Goal: Information Seeking & Learning: Learn about a topic

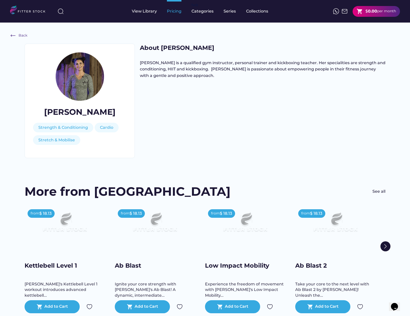
click at [174, 12] on div "Pricing" at bounding box center [174, 12] width 15 height 6
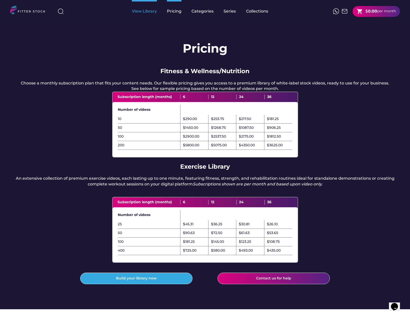
click at [149, 11] on div "View Library" at bounding box center [144, 12] width 25 height 6
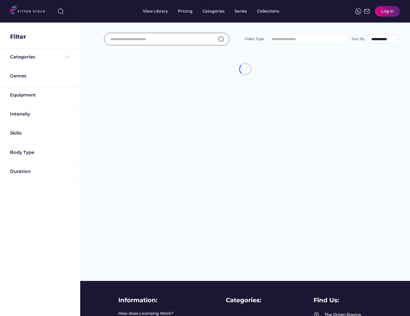
select select
select select "**********"
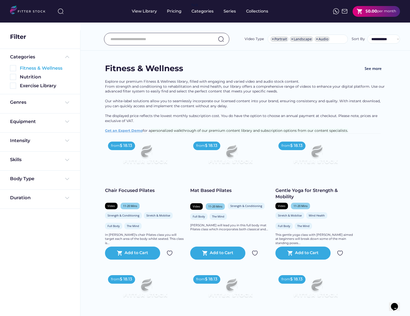
click at [15, 69] on img at bounding box center [13, 68] width 6 height 6
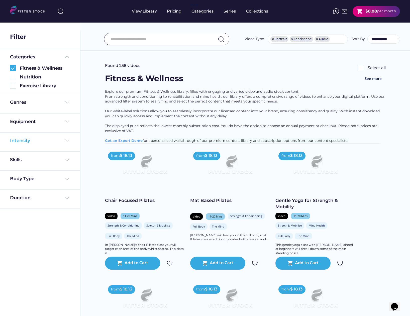
click at [62, 141] on div "Intensity" at bounding box center [40, 141] width 60 height 6
click at [14, 149] on img at bounding box center [13, 152] width 6 height 6
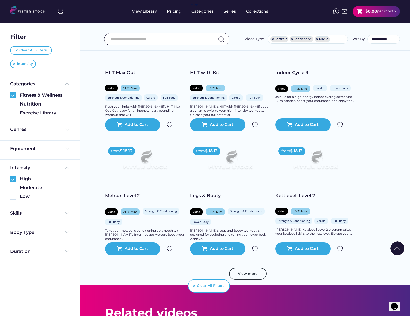
scroll to position [767, 0]
click at [227, 171] on img at bounding box center [230, 162] width 64 height 36
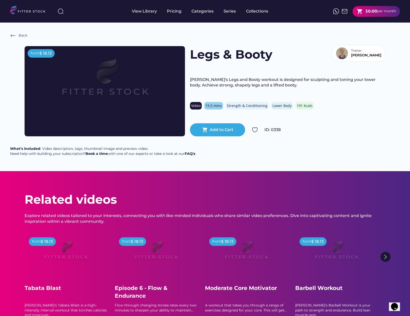
click at [121, 95] on img at bounding box center [105, 82] width 128 height 72
click at [50, 91] on img at bounding box center [105, 82] width 128 height 72
click at [98, 114] on img at bounding box center [105, 82] width 128 height 72
click at [348, 50] on img at bounding box center [342, 53] width 12 height 12
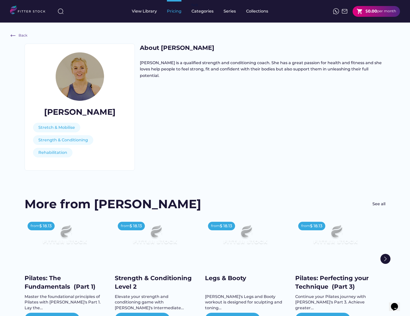
click at [168, 12] on div "Pricing" at bounding box center [174, 12] width 15 height 6
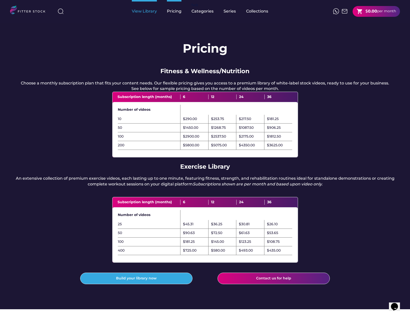
click at [149, 13] on div "View Library" at bounding box center [144, 12] width 25 height 6
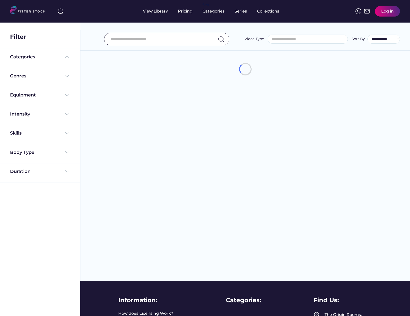
select select
select select "**********"
